Goal: Task Accomplishment & Management: Manage account settings

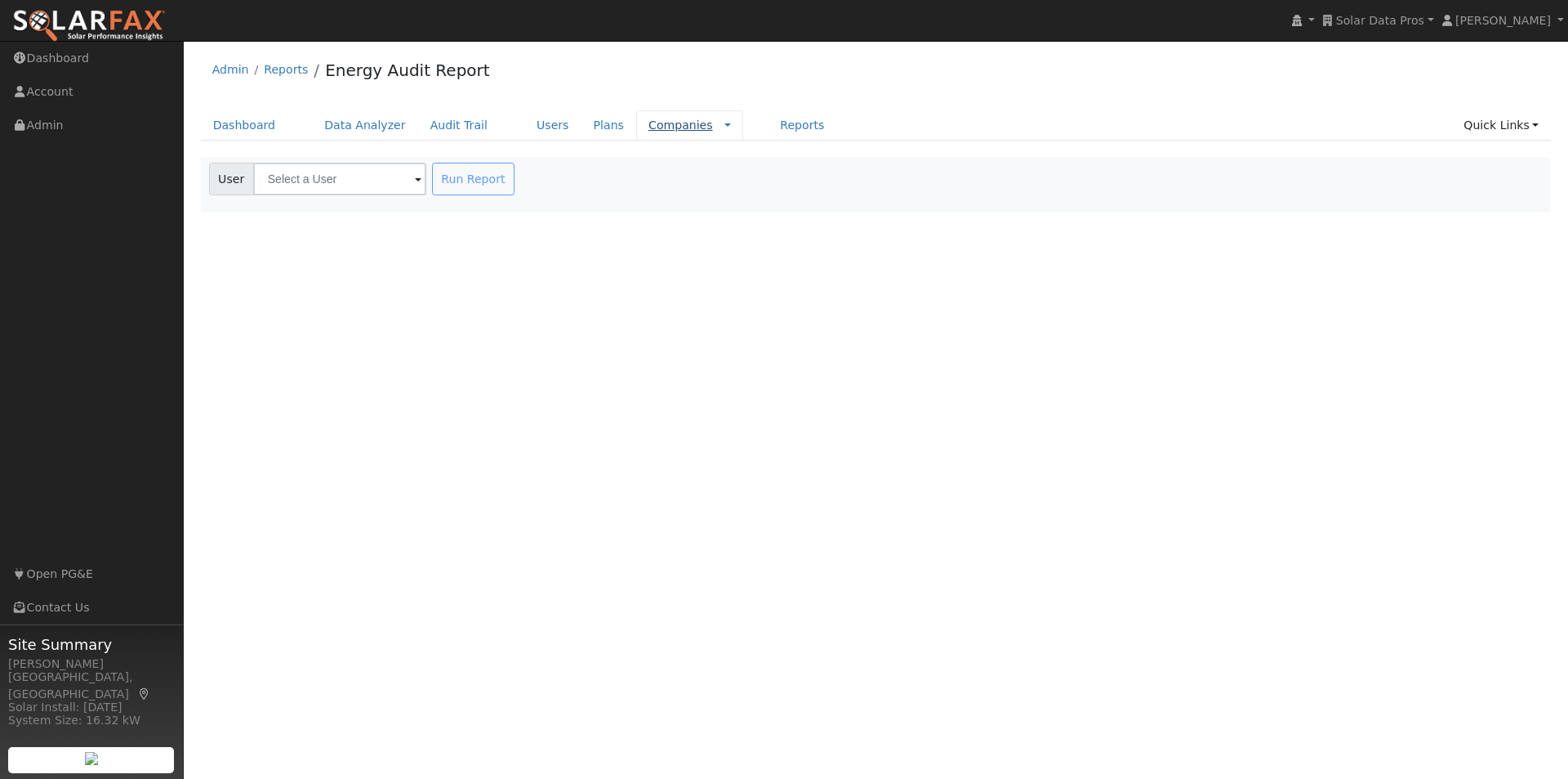
click at [649, 123] on link "Companies" at bounding box center [681, 124] width 64 height 13
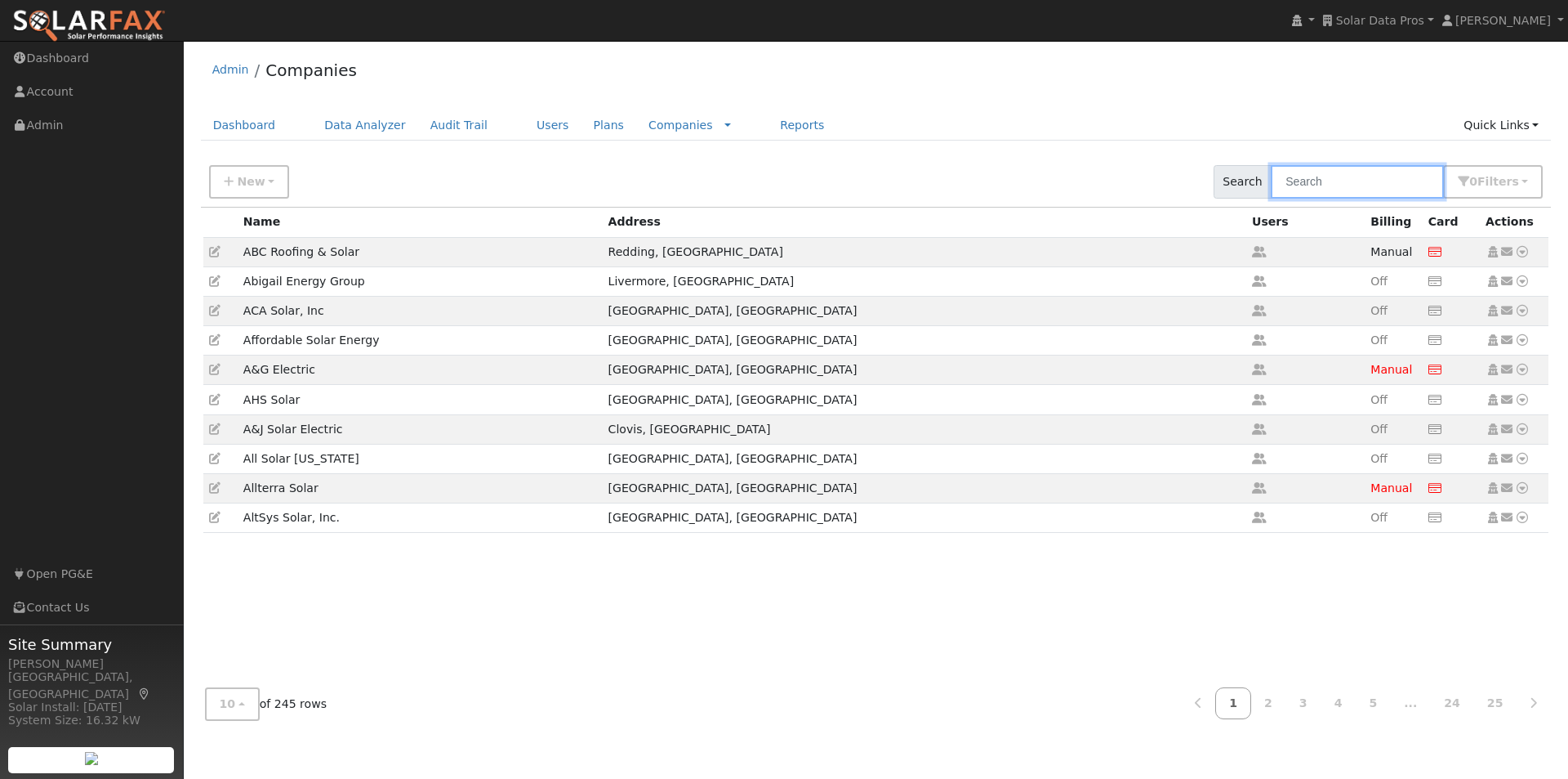
click at [1361, 185] on input "text" at bounding box center [1357, 181] width 173 height 33
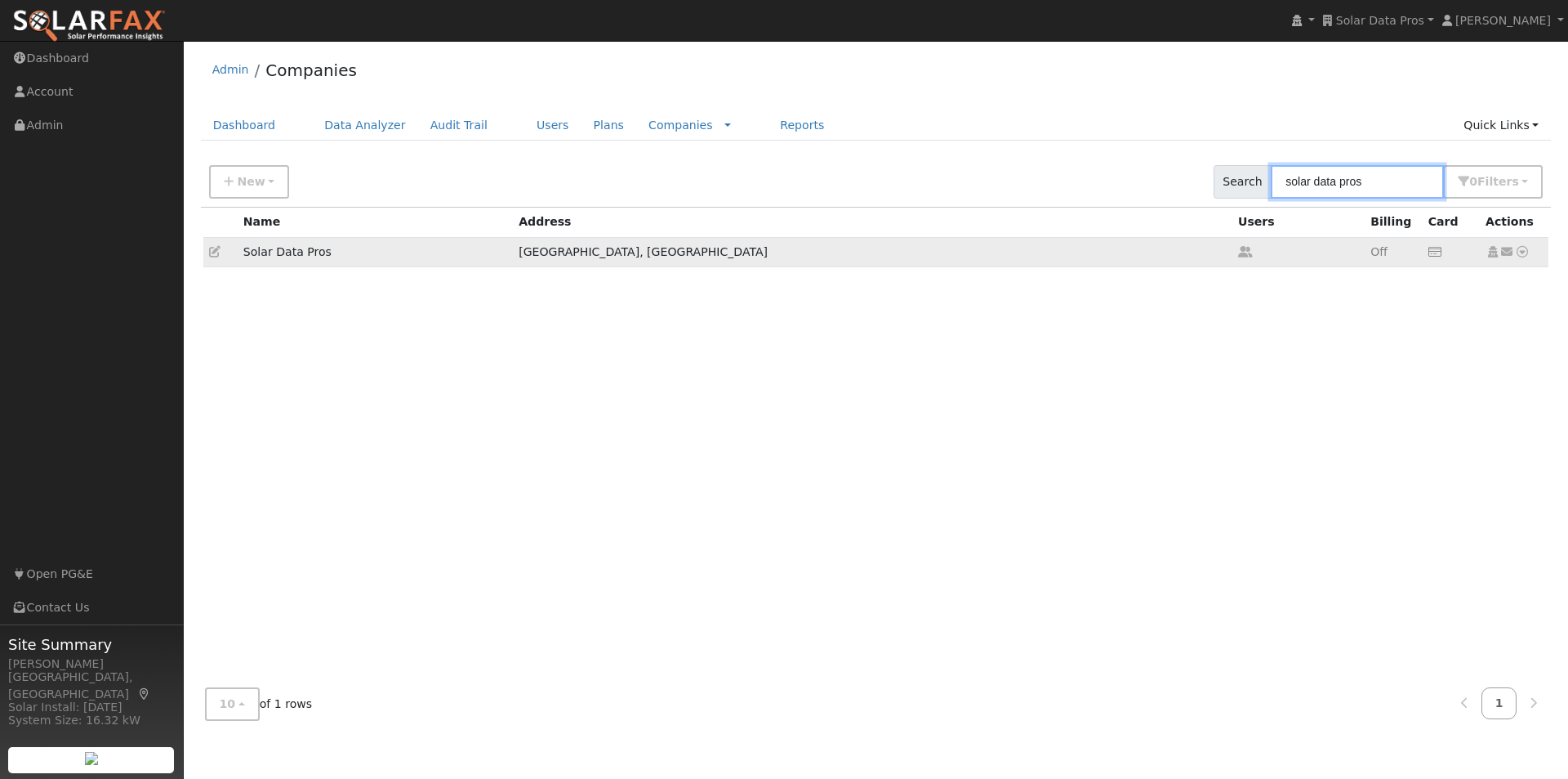
type input "solar data pros"
click at [212, 249] on icon at bounding box center [215, 252] width 12 height 12
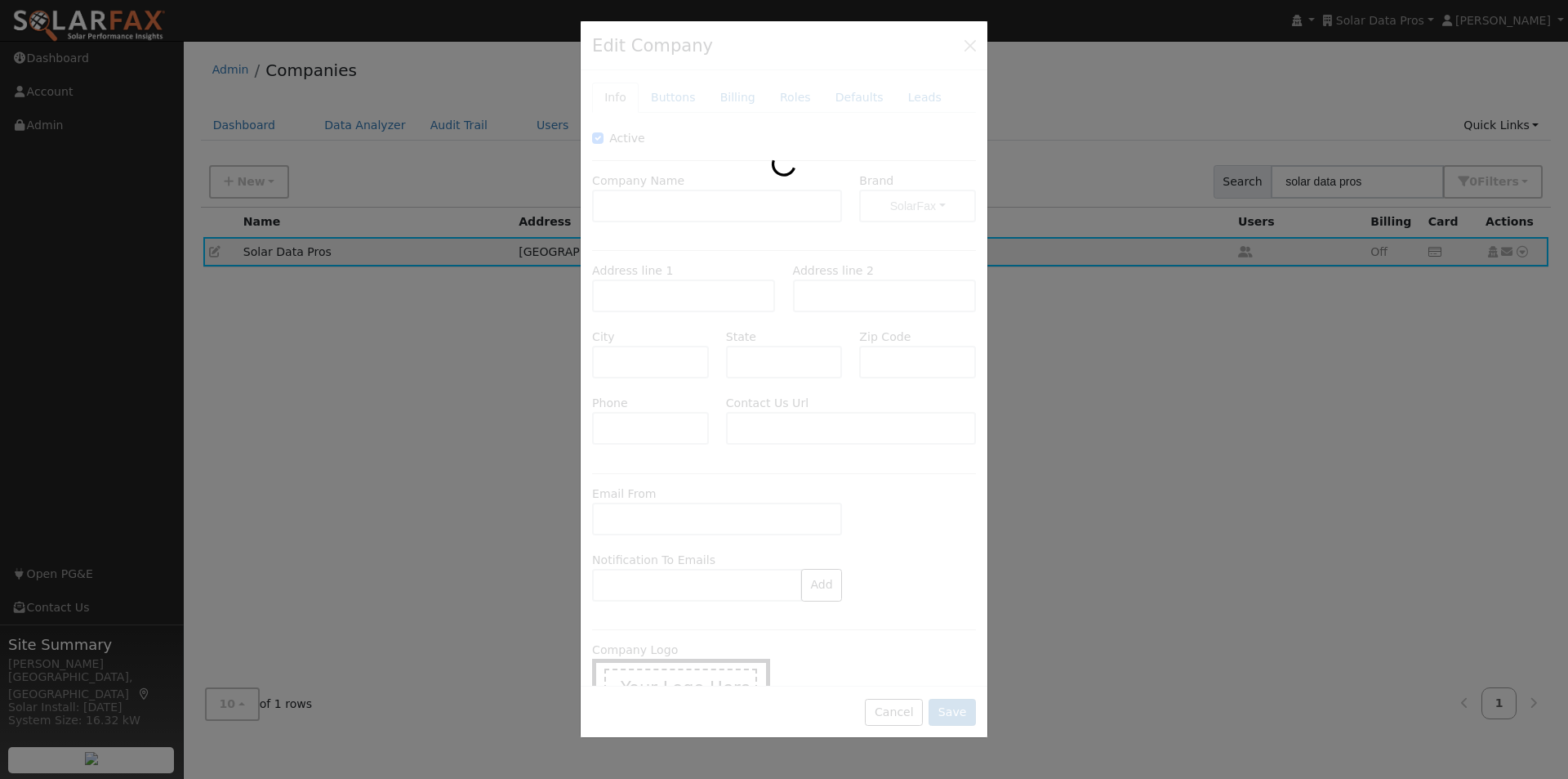
type input "Solar Data Pros"
type input "[STREET_ADDRESS]"
type input "[GEOGRAPHIC_DATA]"
type input "CA"
type input "93643"
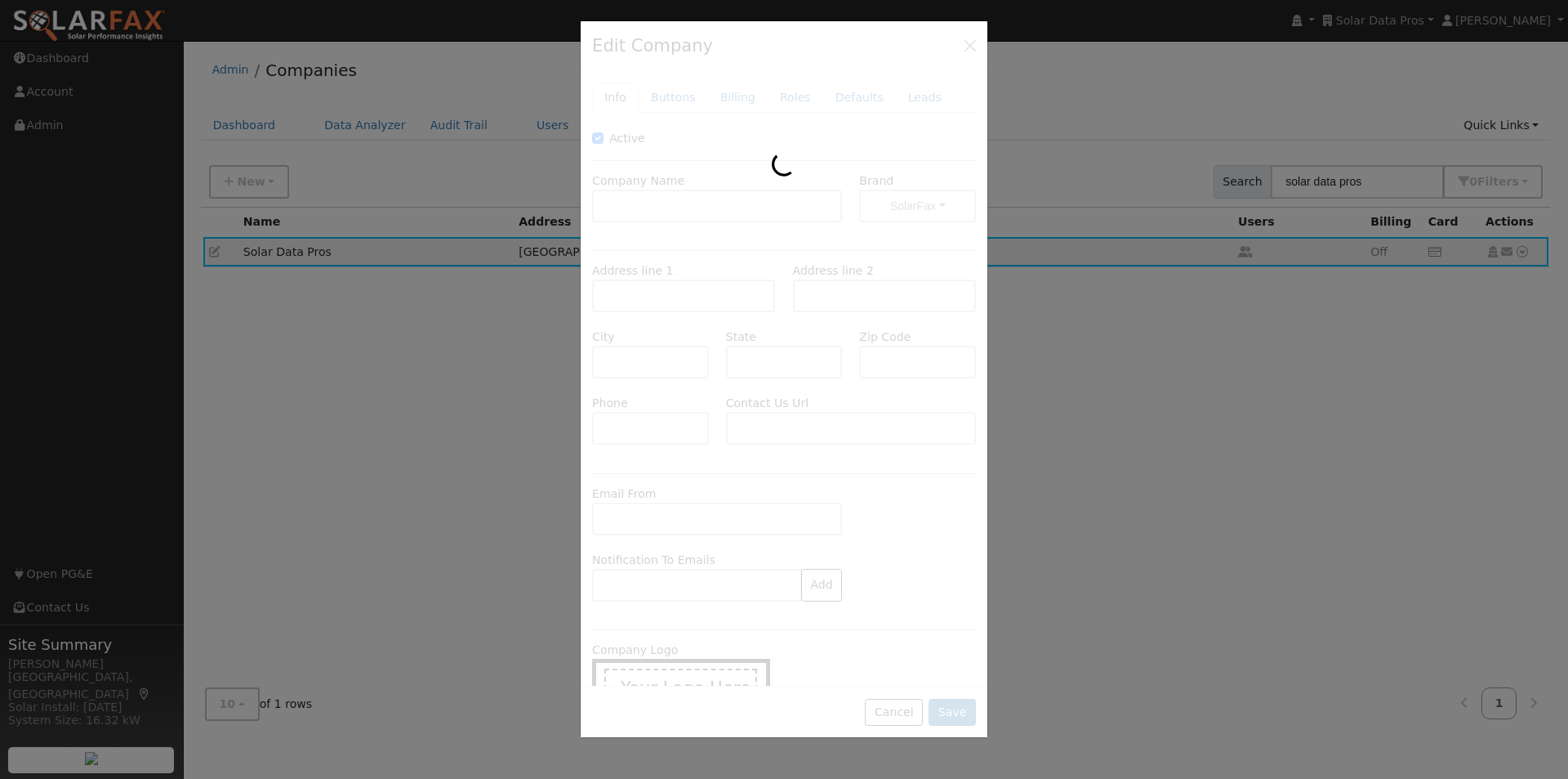
type input "[PHONE_NUMBER]"
type input "[URL][DOMAIN_NAME]"
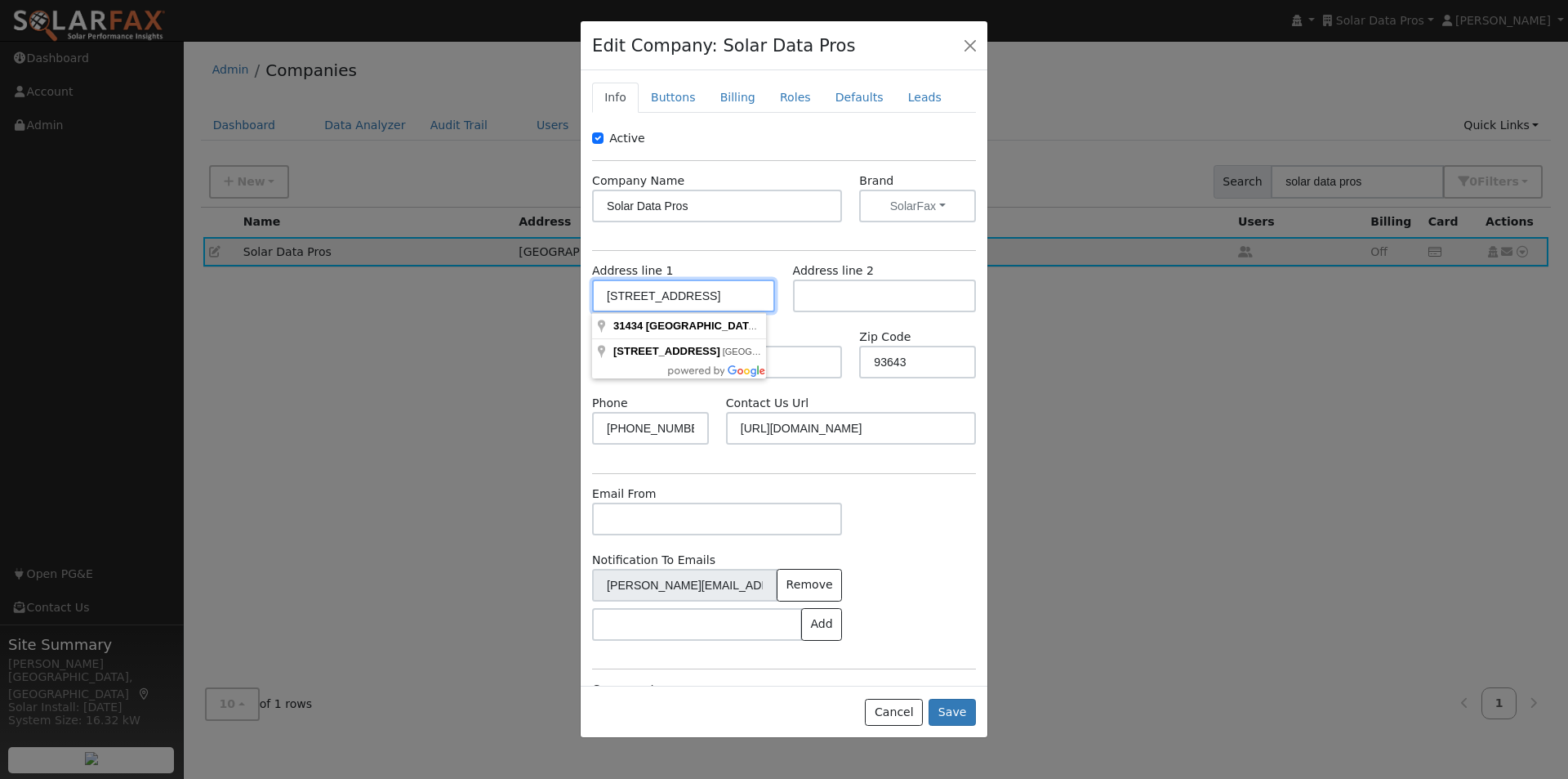
drag, startPoint x: 751, startPoint y: 297, endPoint x: 504, endPoint y: 282, distance: 247.5
click at [504, 282] on div "Edit Company: Solar Data Pros Info Buttons Billing Roles Defaults Leads Active …" at bounding box center [784, 390] width 1568 height 779
click at [743, 239] on div "Active Company Name Solar Data Pros Brand SolarFax SolarFax WattsTrue Know True…" at bounding box center [784, 447] width 384 height 634
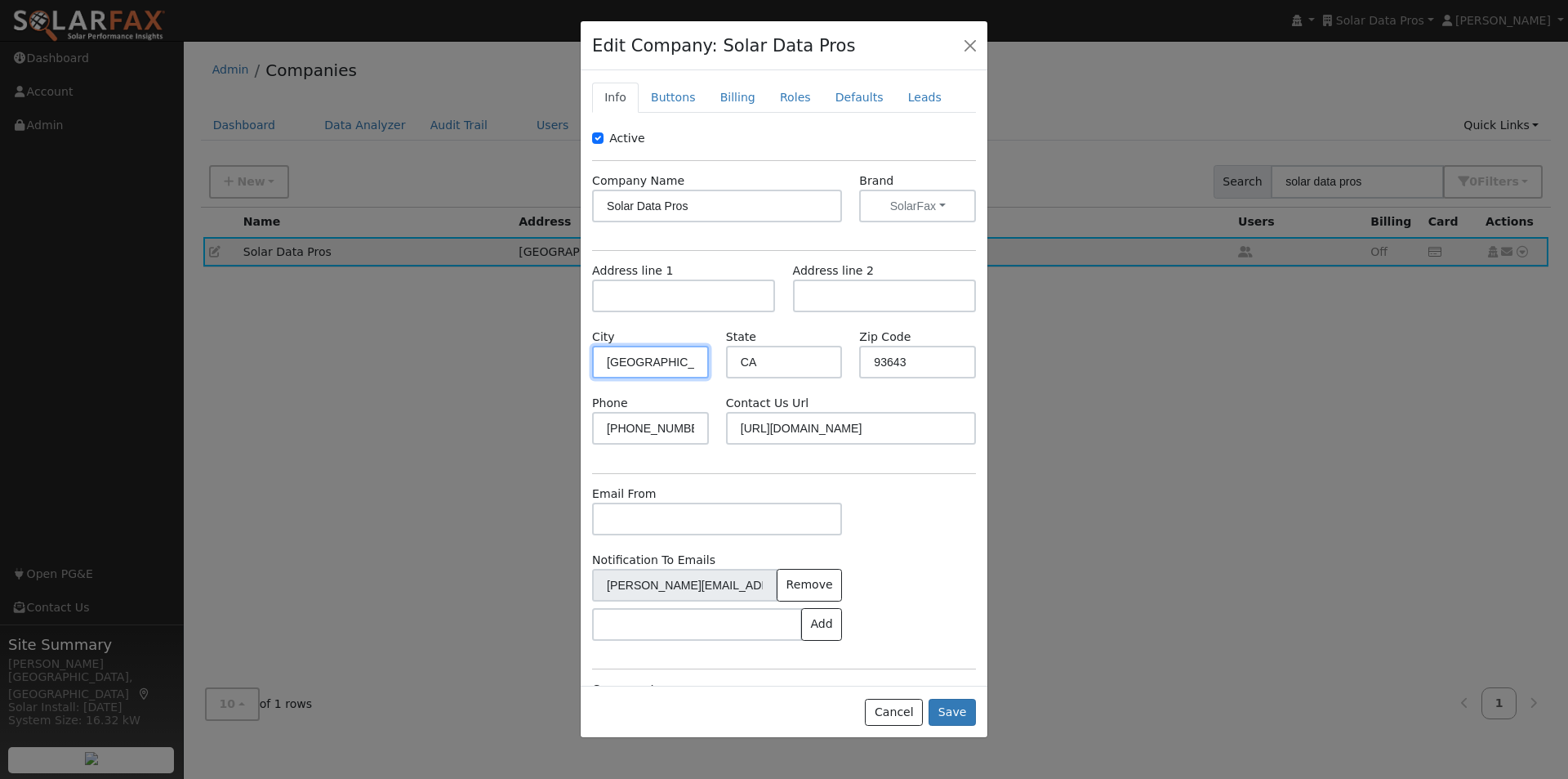
drag, startPoint x: 677, startPoint y: 352, endPoint x: 811, endPoint y: 347, distance: 134.1
click at [556, 349] on div "Edit Company: Solar Data Pros Info Buttons Billing Roles Defaults Leads Active …" at bounding box center [784, 390] width 1568 height 779
drag, startPoint x: 916, startPoint y: 357, endPoint x: 838, endPoint y: 355, distance: 78.0
click at [838, 359] on div "City State [US_STATE] Zip Code 93643" at bounding box center [785, 362] width 401 height 66
drag, startPoint x: 763, startPoint y: 350, endPoint x: 670, endPoint y: 354, distance: 93.1
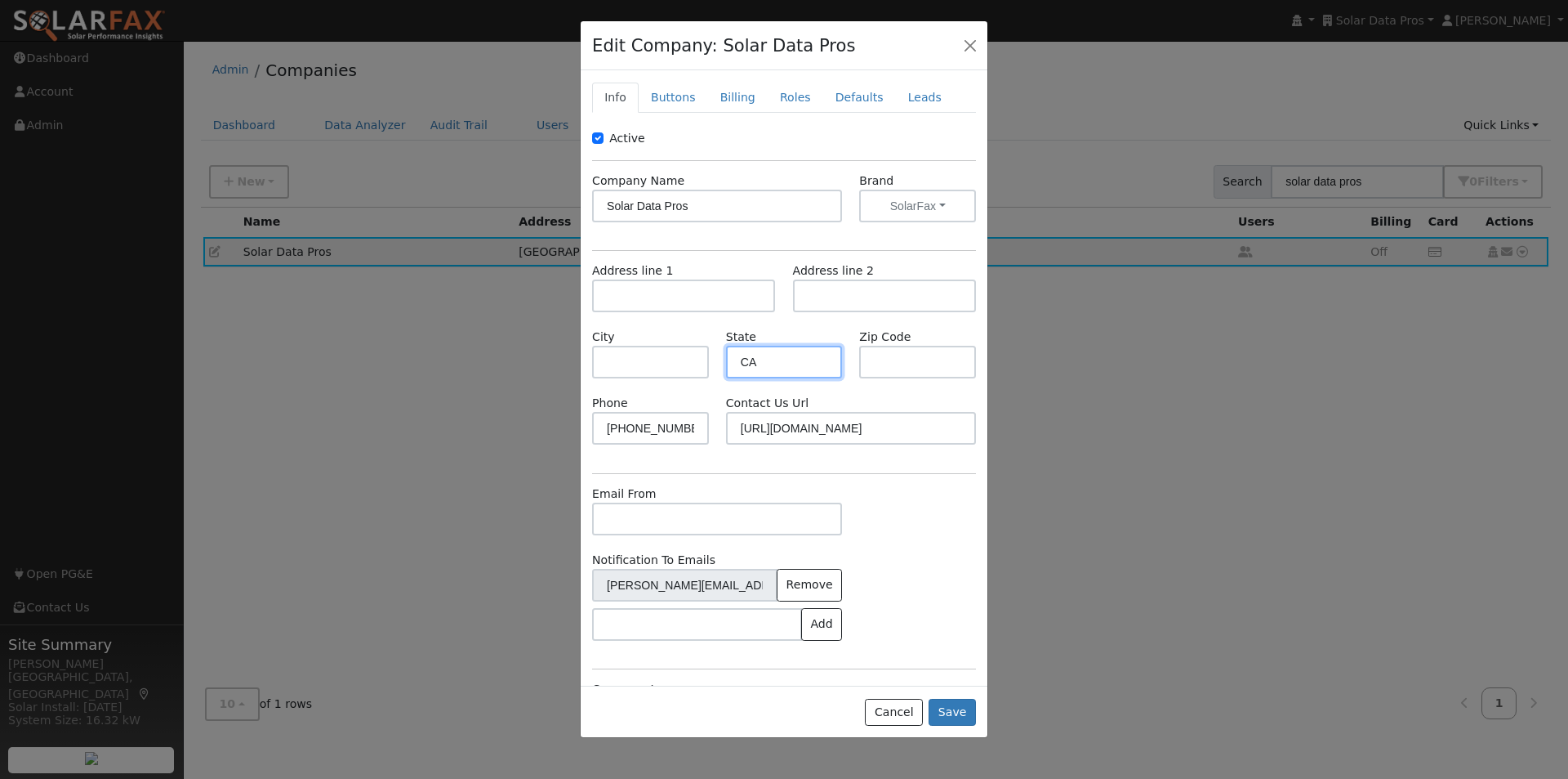
click at [670, 354] on div "City State [US_STATE] Zip Code" at bounding box center [785, 362] width 401 height 66
type input "IL"
click at [958, 710] on button "Save" at bounding box center [952, 712] width 47 height 28
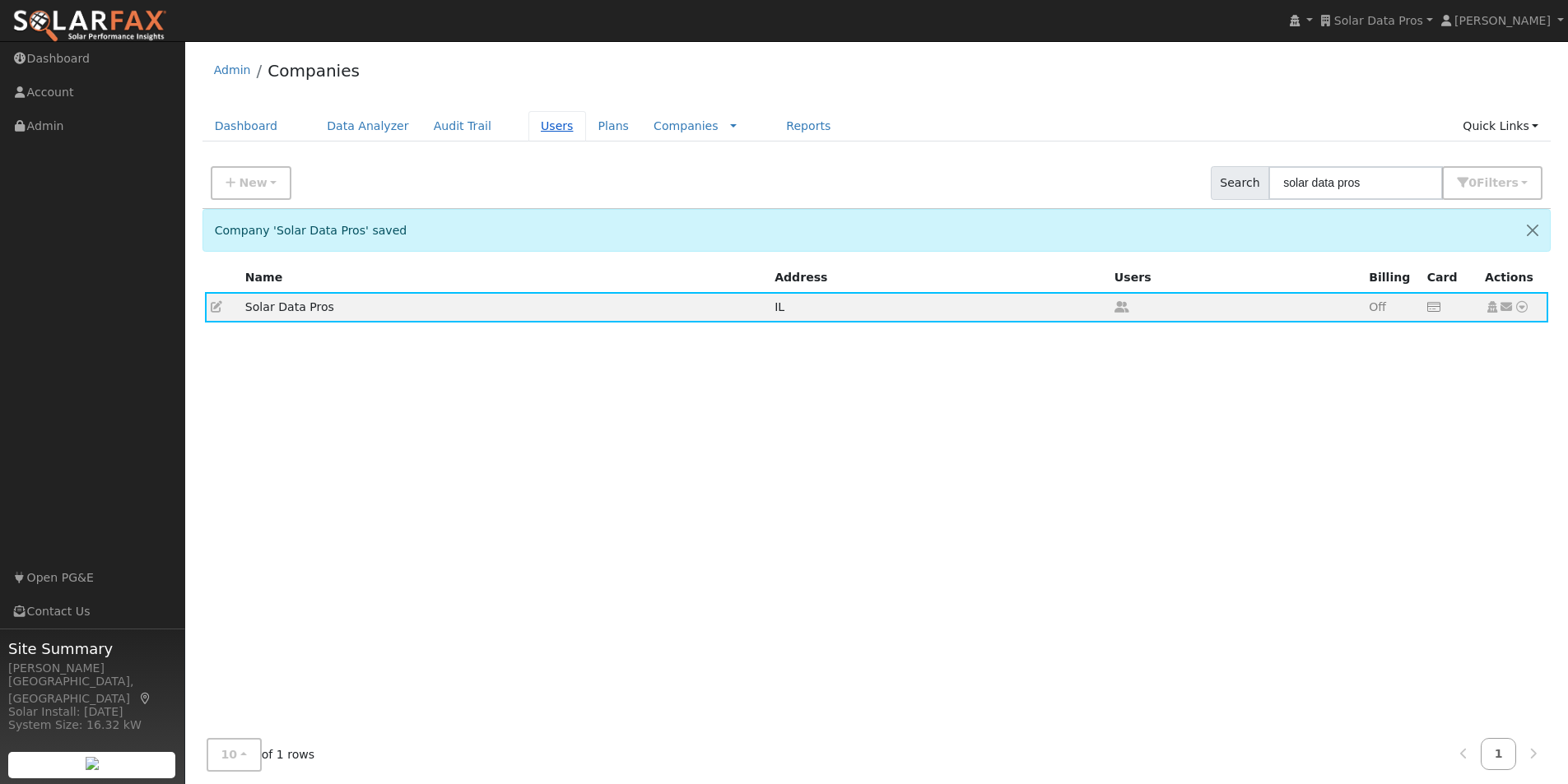
click at [532, 129] on link "Users" at bounding box center [557, 126] width 58 height 31
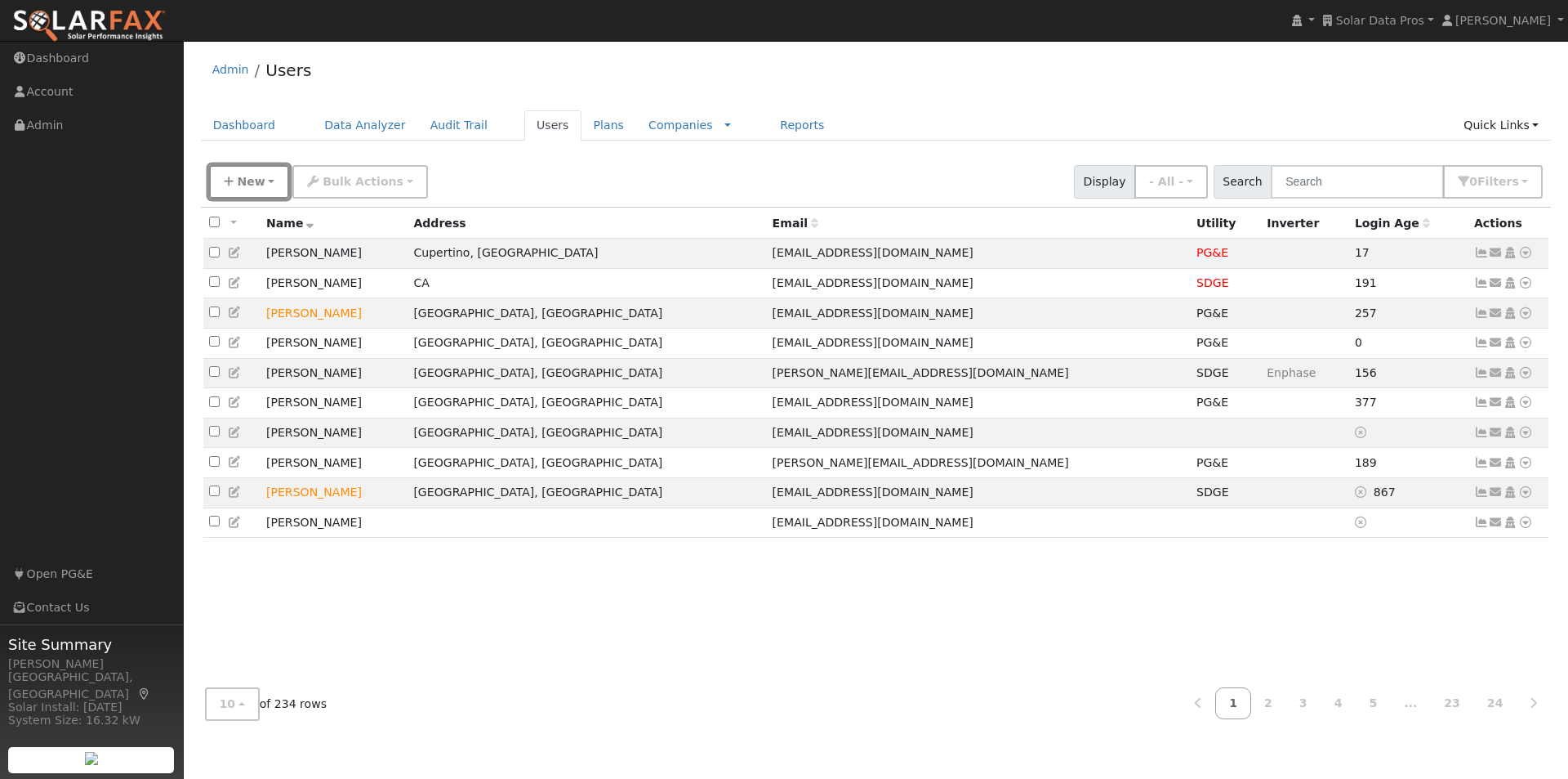
click at [257, 184] on span "New" at bounding box center [251, 181] width 28 height 13
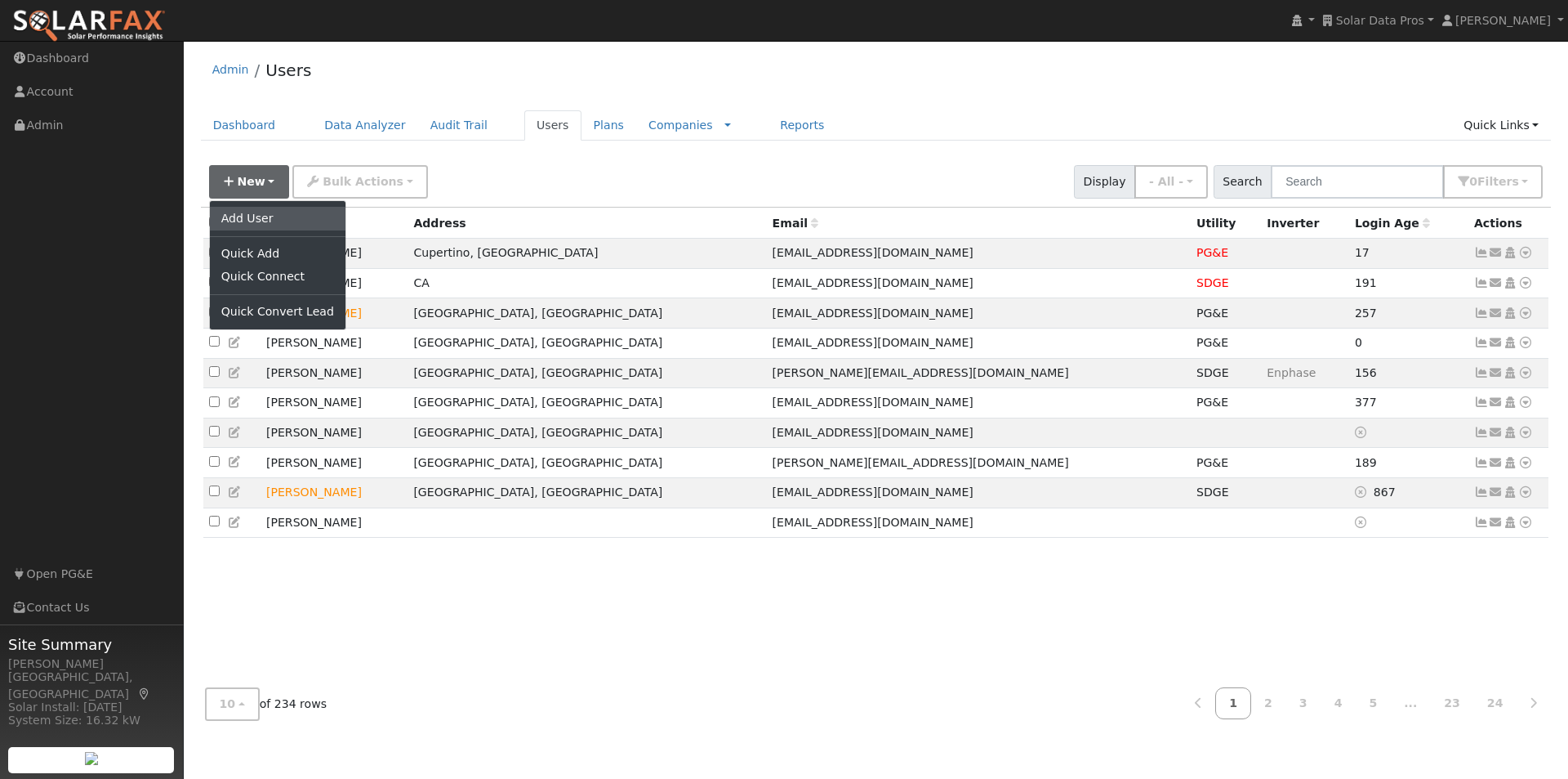
click at [234, 216] on link "Add User" at bounding box center [278, 218] width 136 height 23
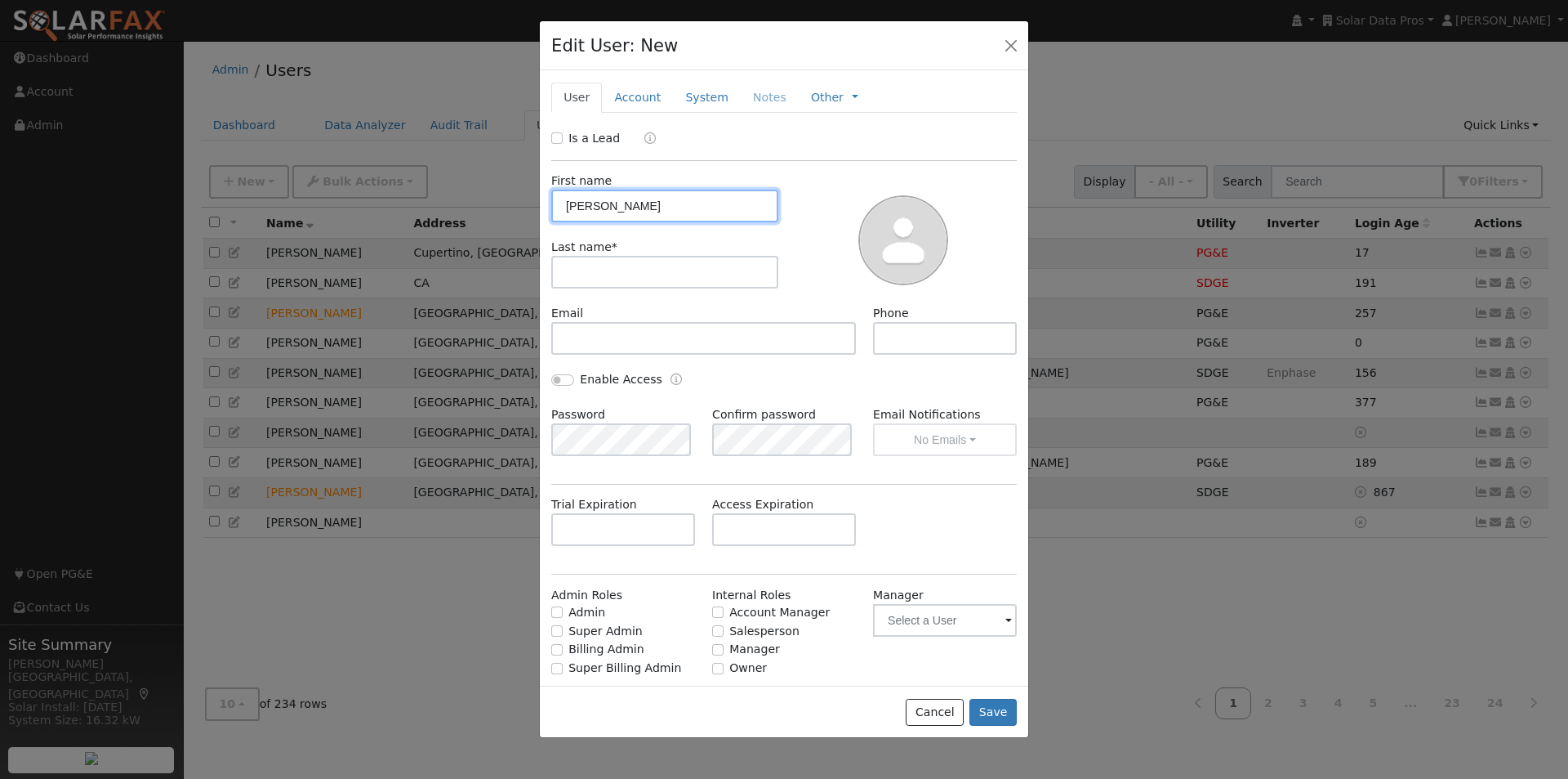
type input "Jonathan"
type input "S"
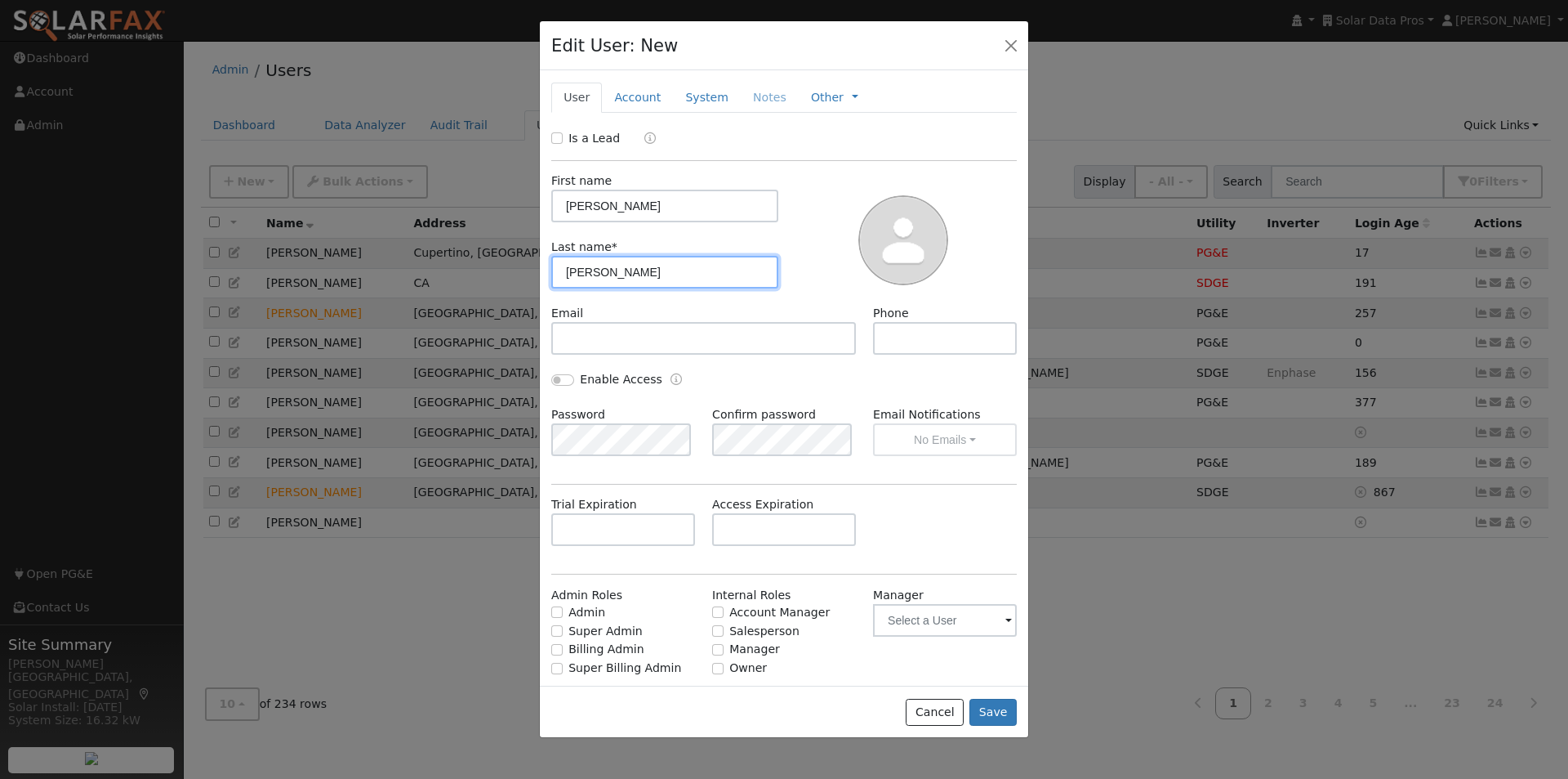
type input "Reynolds"
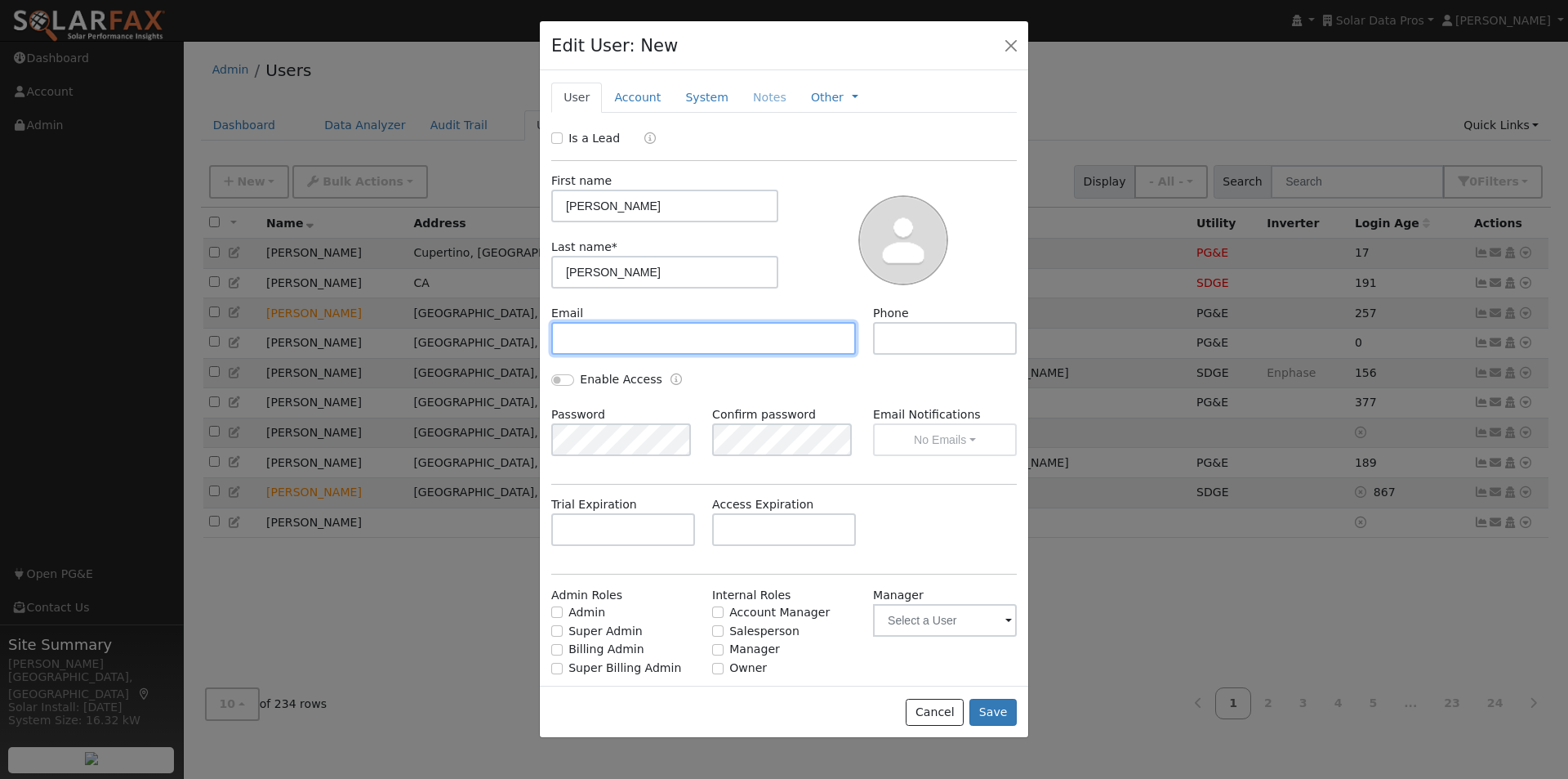
click at [707, 344] on input "text" at bounding box center [703, 338] width 304 height 33
type input "jonathanreynolds@gmail.com"
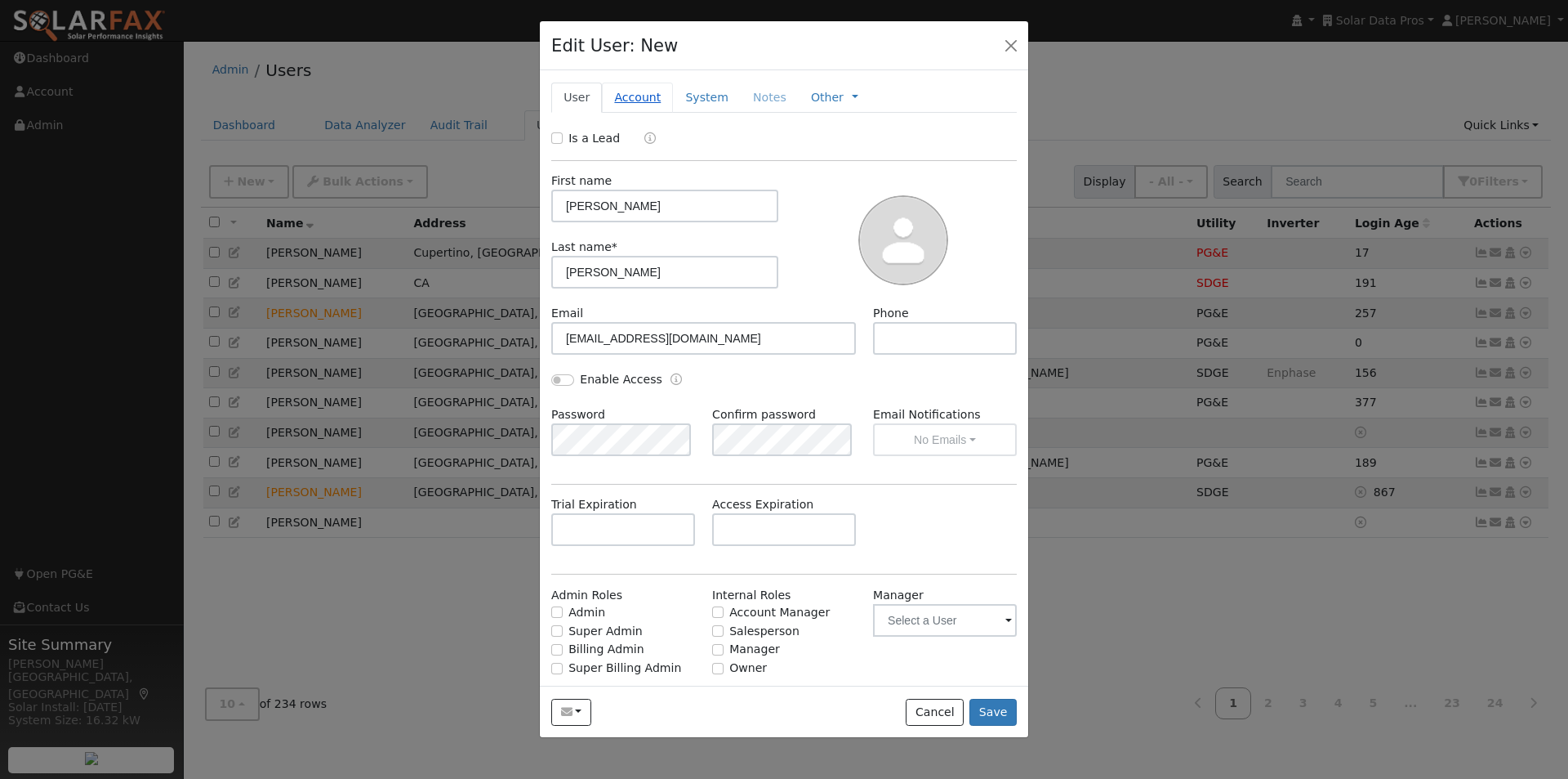
click at [629, 98] on link "Account" at bounding box center [637, 98] width 71 height 30
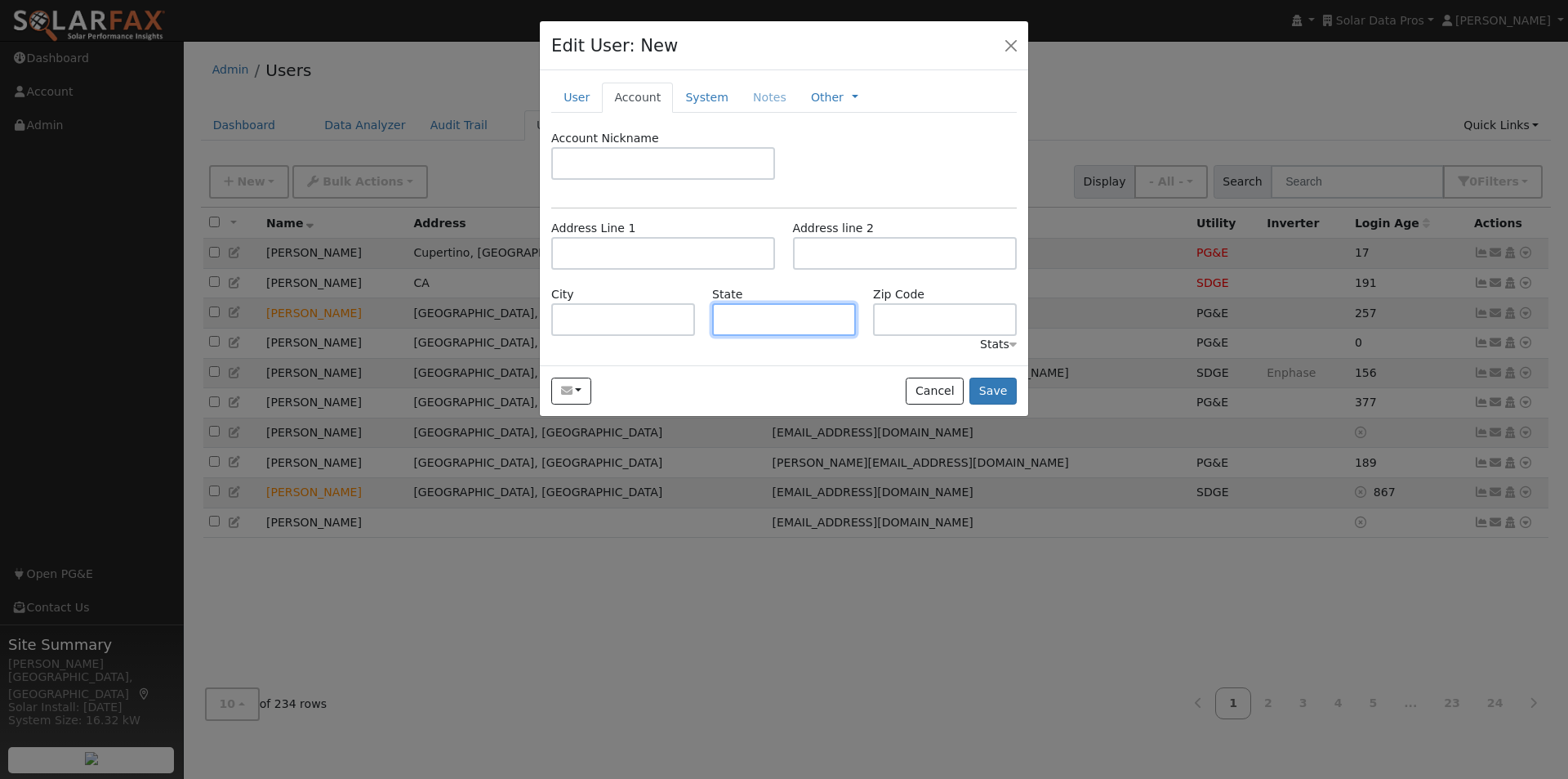
click at [779, 319] on input "text" at bounding box center [784, 320] width 144 height 33
type input "IL"
click at [990, 394] on button "Save" at bounding box center [993, 391] width 47 height 28
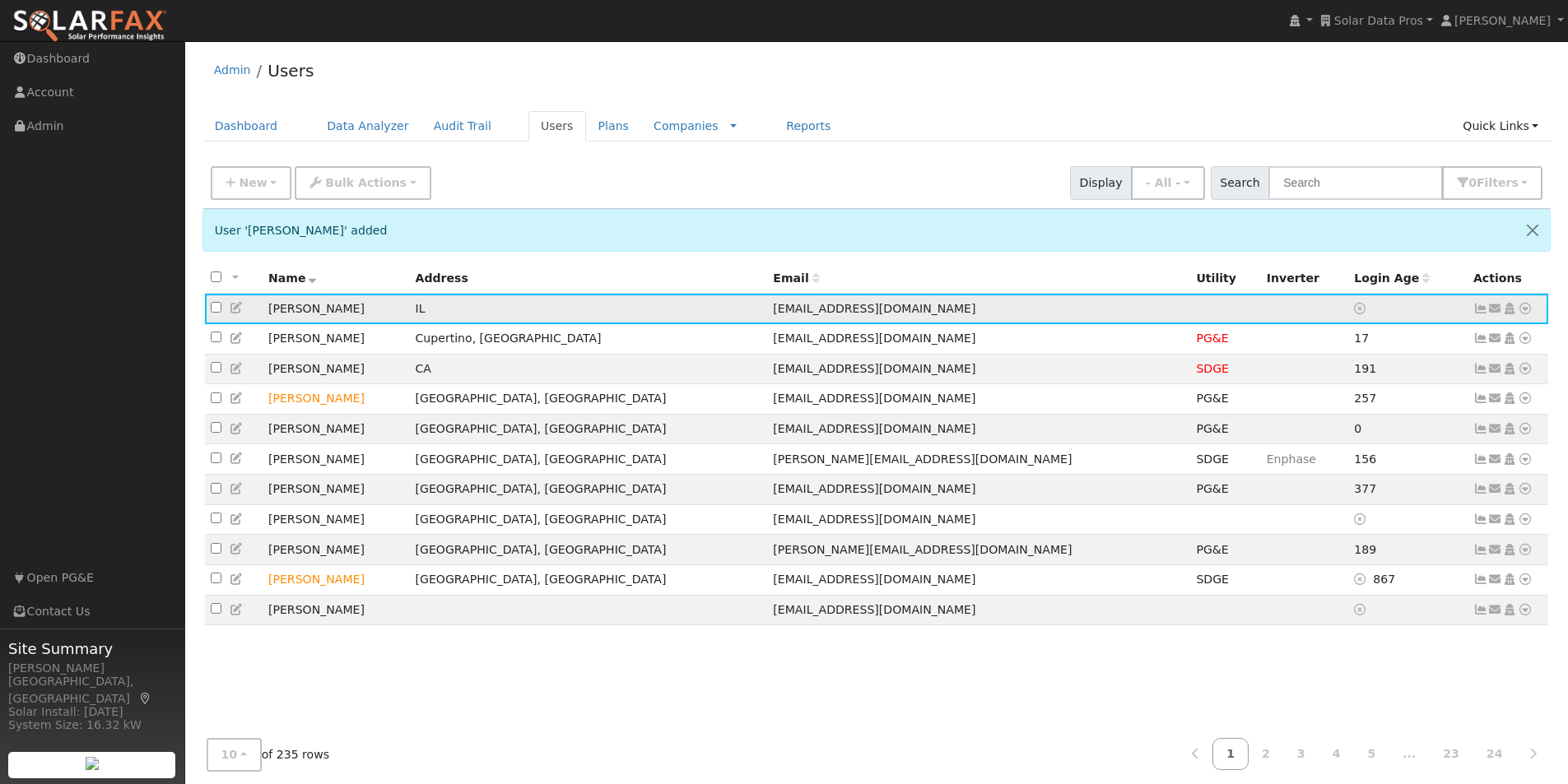
click at [1509, 310] on icon at bounding box center [1509, 308] width 14 height 12
